Goal: Check status: Check status

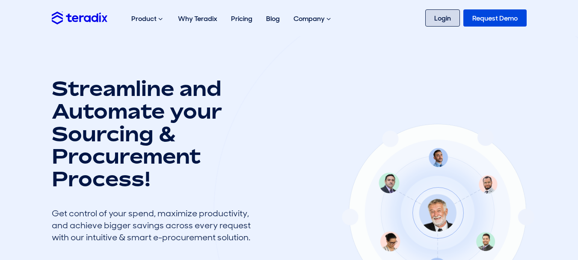
click at [448, 15] on link "Login" at bounding box center [443, 17] width 35 height 17
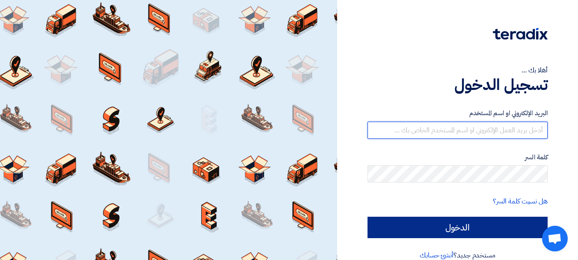
type input "[EMAIL_ADDRESS][DOMAIN_NAME]"
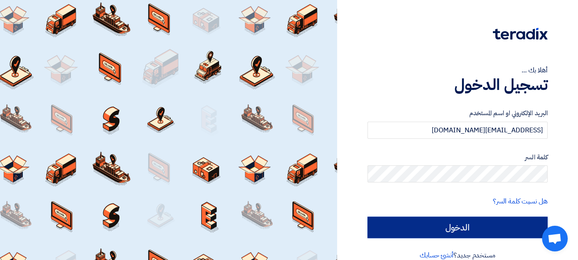
click at [398, 219] on input "الدخول" at bounding box center [458, 227] width 180 height 21
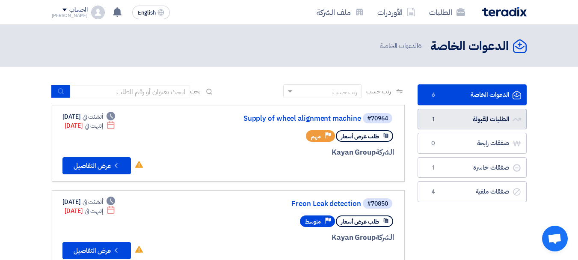
click at [491, 116] on link "الطلبات المقبولة الطلبات المقبولة 1" at bounding box center [472, 119] width 109 height 21
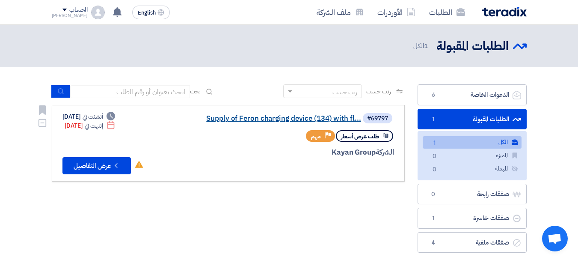
click at [283, 118] on link "Supply of Feron charging device (134) with fl..." at bounding box center [275, 119] width 171 height 8
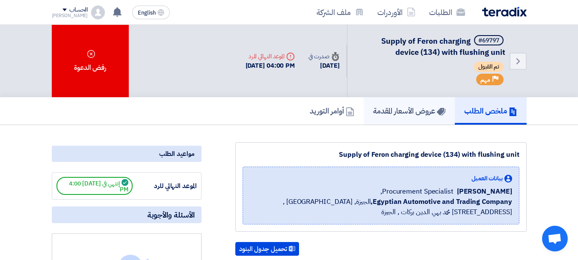
click at [413, 106] on h5 "عروض الأسعار المقدمة" at bounding box center [409, 111] width 72 height 10
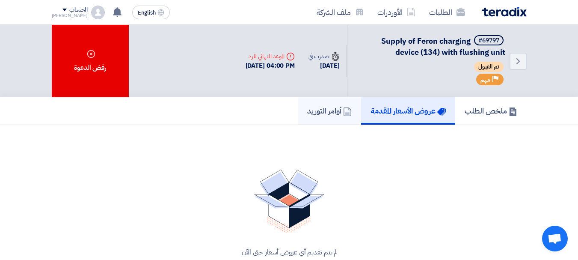
click at [329, 111] on h5 "أوامر التوريد" at bounding box center [329, 111] width 45 height 10
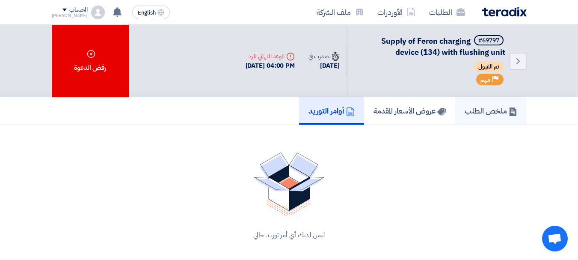
click at [474, 107] on h5 "ملخص الطلب" at bounding box center [491, 111] width 53 height 10
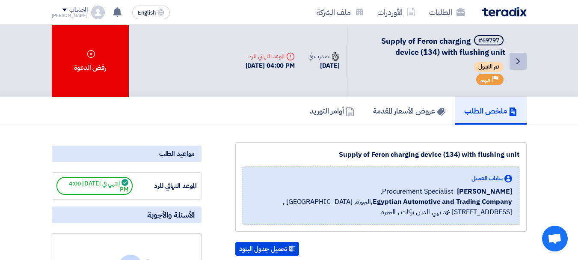
click at [519, 58] on icon "Back" at bounding box center [518, 61] width 10 height 10
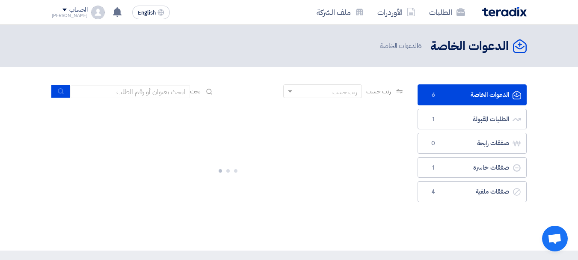
click at [458, 90] on link "الدعوات الخاصة الدعوات الخاصة 6" at bounding box center [472, 94] width 109 height 21
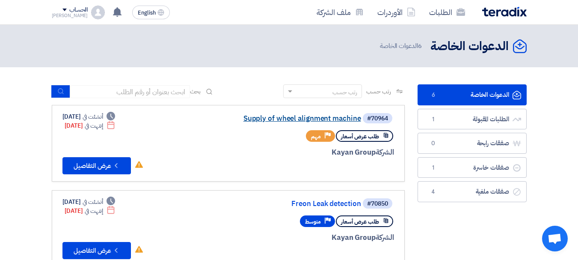
click at [269, 119] on link "Supply of wheel alignment machine" at bounding box center [275, 119] width 171 height 8
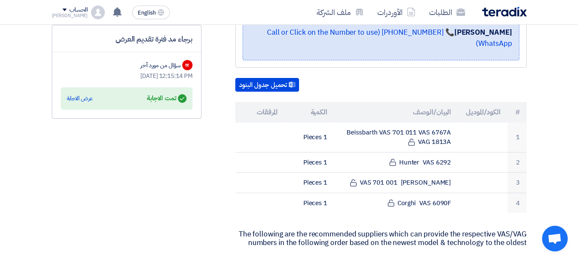
scroll to position [211, 0]
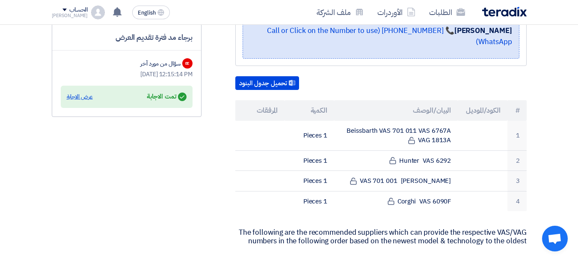
click at [77, 95] on div "عرض الاجابة" at bounding box center [80, 96] width 26 height 9
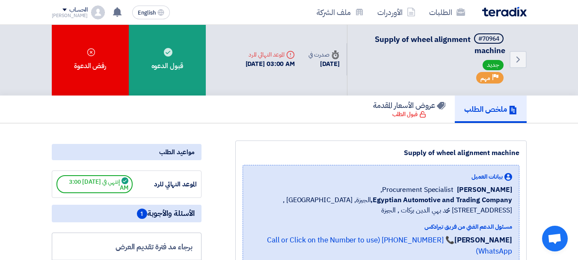
scroll to position [0, 0]
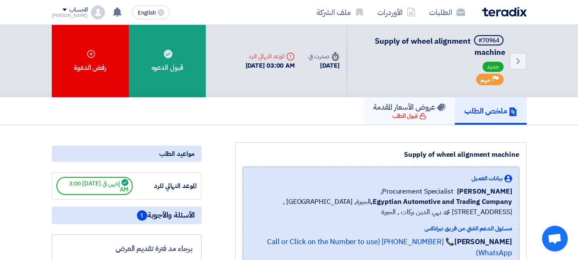
click at [408, 110] on h5 "عروض الأسعار المقدمة" at bounding box center [409, 107] width 72 height 10
click at [386, 116] on link "عروض الأسعار المقدمة قبول الطلب" at bounding box center [409, 110] width 91 height 27
click at [521, 57] on icon "Back" at bounding box center [518, 61] width 10 height 10
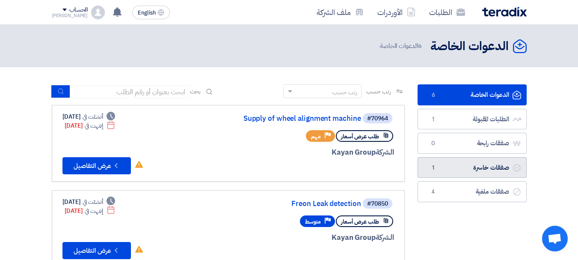
click at [496, 164] on link "صفقات خاسرة صفقات خاسرة 1" at bounding box center [472, 167] width 109 height 21
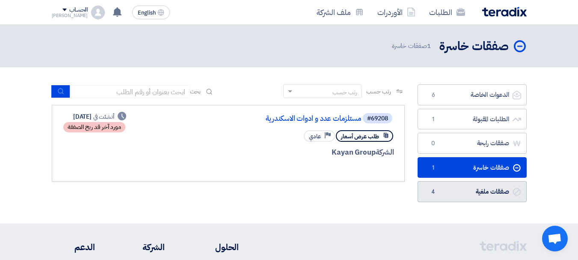
click at [493, 193] on link "صفقات ملغية صفقات ملغية 4" at bounding box center [472, 191] width 109 height 21
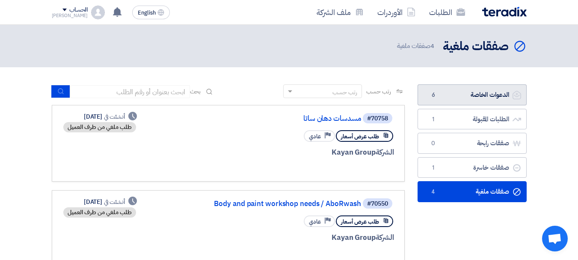
click at [485, 92] on link "الدعوات الخاصة الدعوات الخاصة 6" at bounding box center [472, 94] width 109 height 21
